Goal: Find specific page/section: Find specific page/section

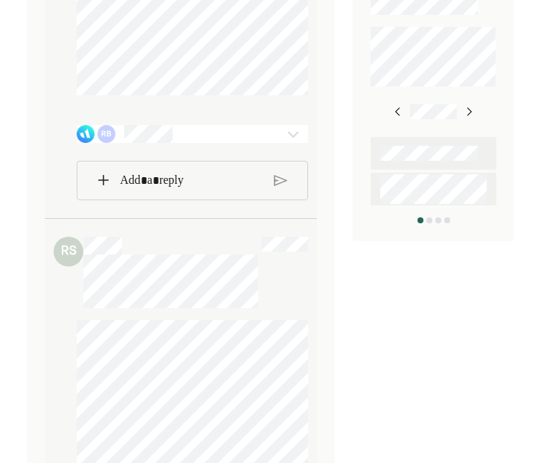
scroll to position [705, 0]
click at [214, 144] on div "RB" at bounding box center [173, 135] width 192 height 18
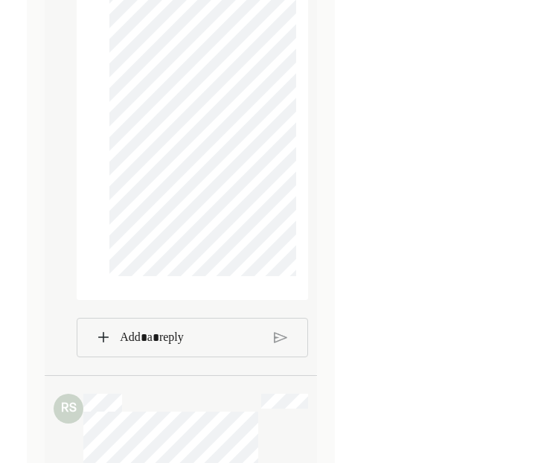
scroll to position [2509, 0]
click at [186, 350] on p "Rich Text Editor. Editing area: main" at bounding box center [191, 339] width 144 height 19
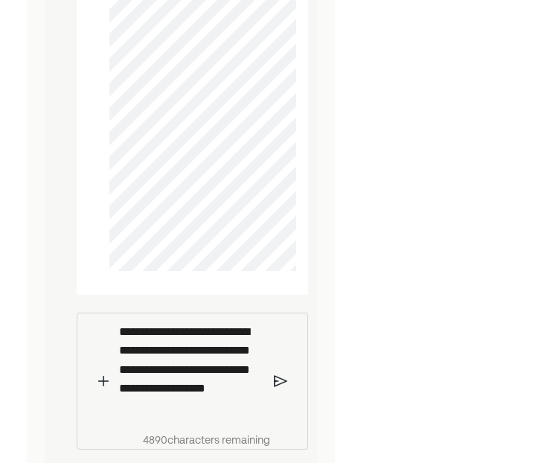
scroll to position [2514, 0]
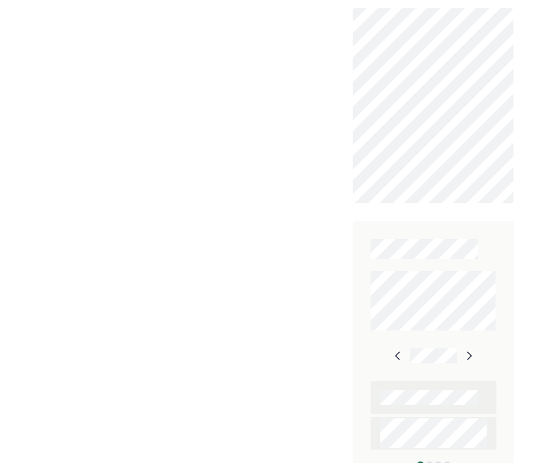
scroll to position [605, 0]
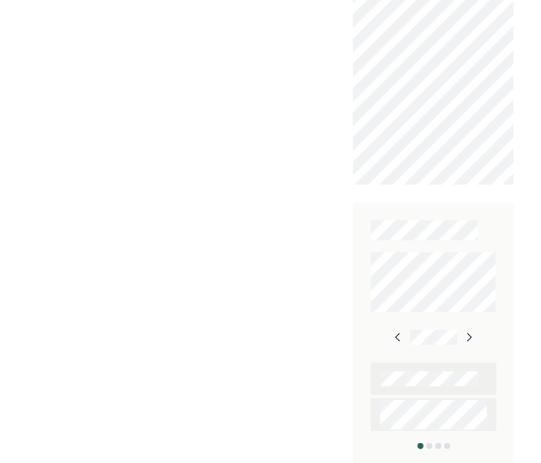
click at [472, 333] on img at bounding box center [469, 337] width 12 height 12
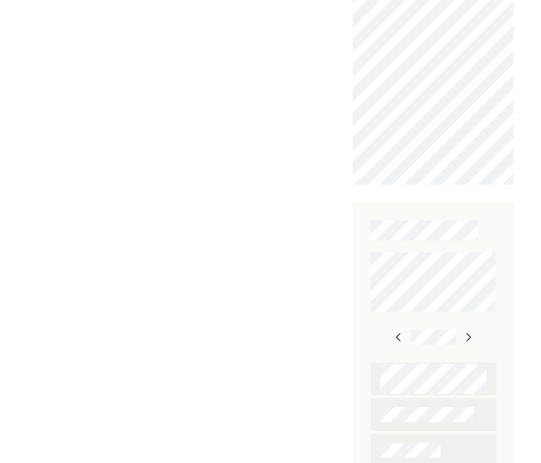
click at [469, 331] on img at bounding box center [468, 337] width 12 height 12
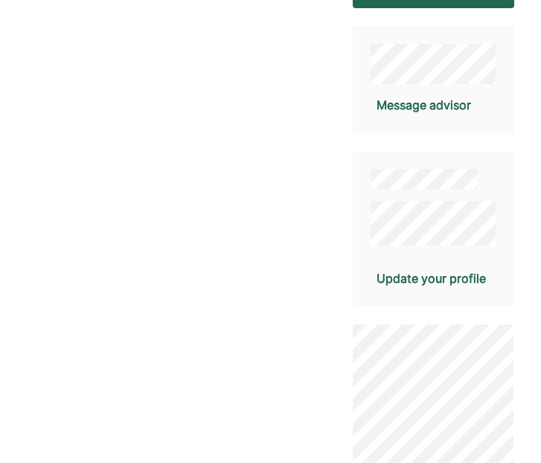
scroll to position [0, 0]
